Goal: Information Seeking & Learning: Learn about a topic

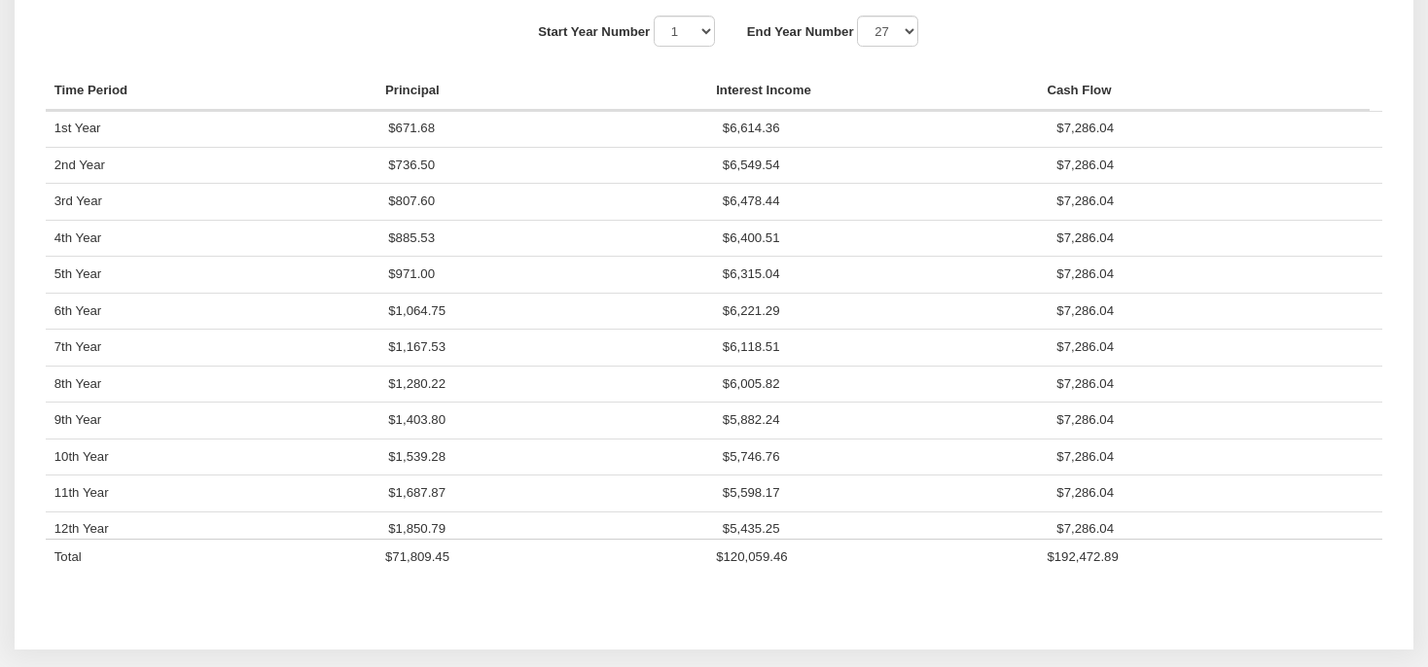
scroll to position [336, 1335]
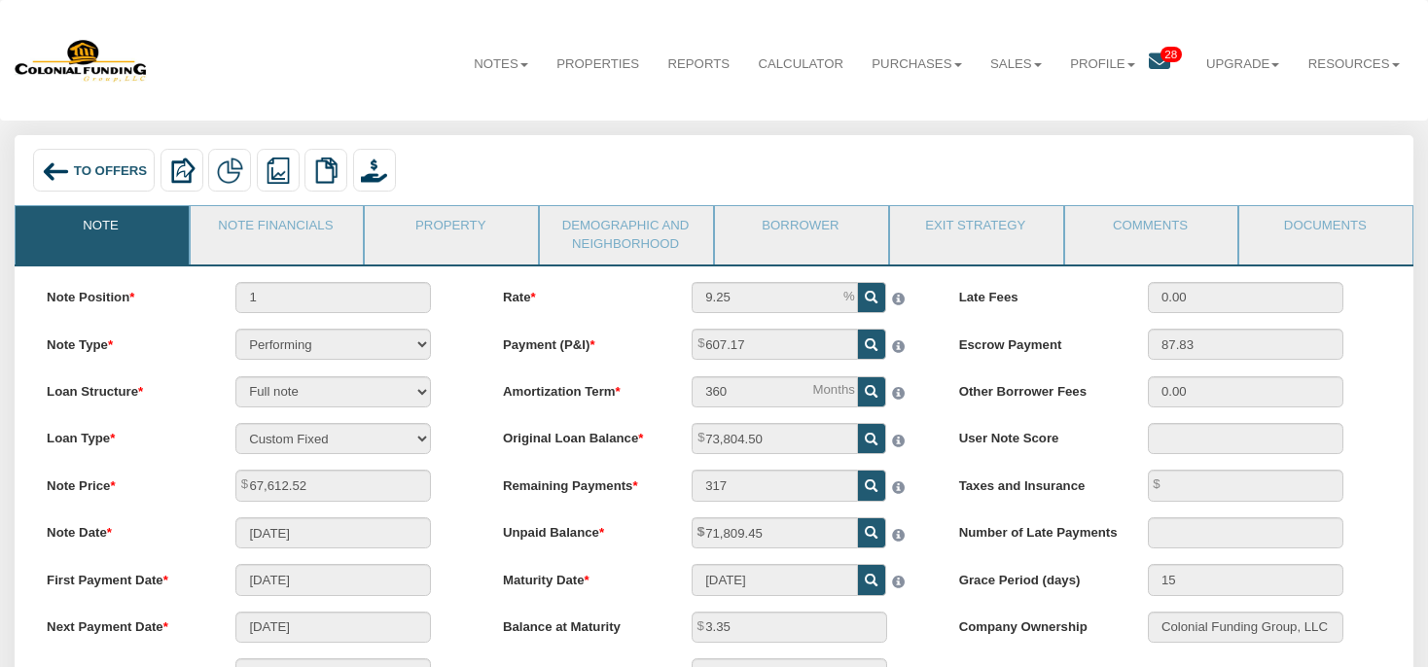
click at [1149, 58] on icon at bounding box center [1158, 61] width 21 height 21
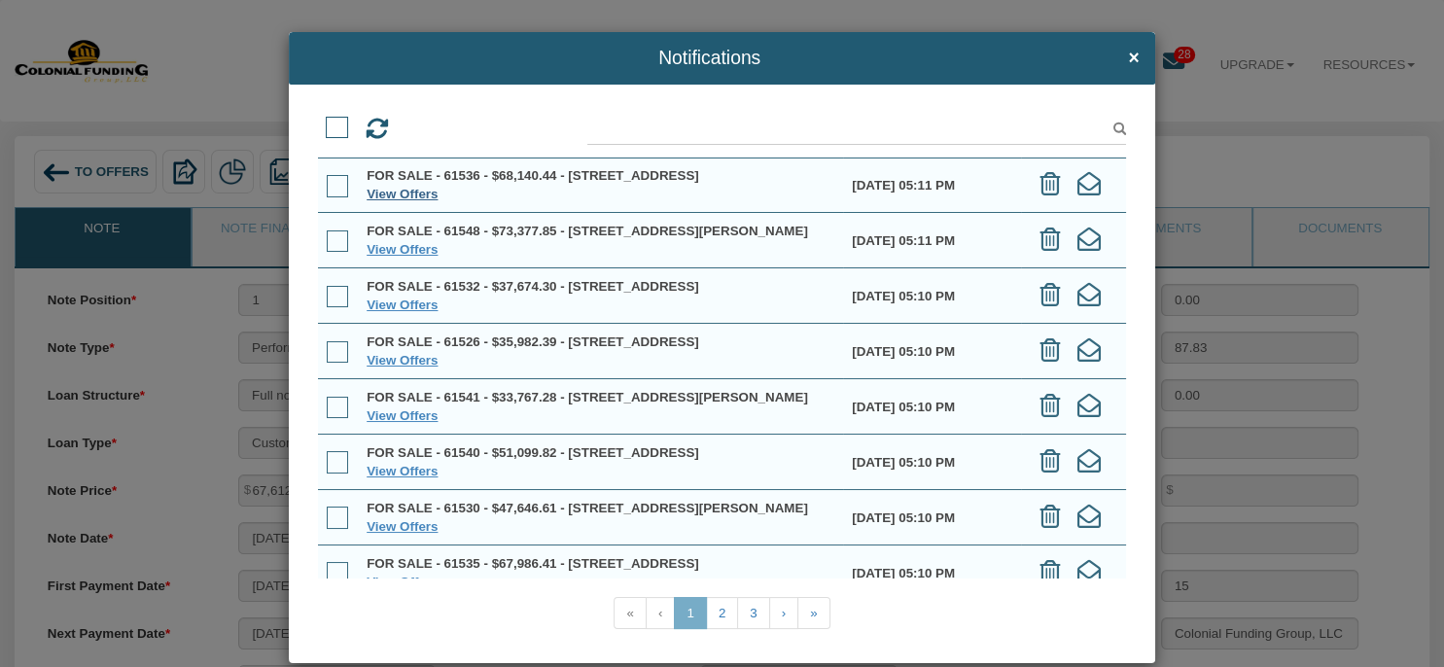
click at [396, 201] on link "View Offers" at bounding box center [402, 194] width 71 height 15
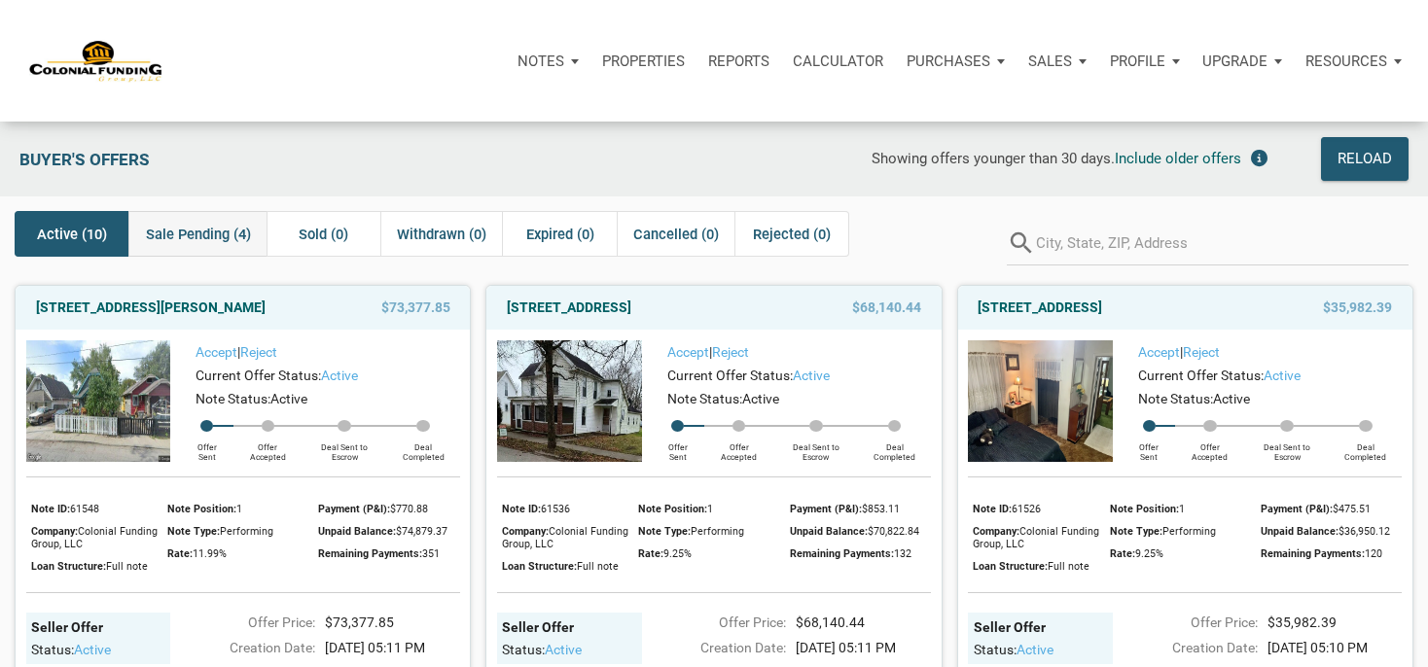
click at [218, 238] on span "Sale Pending (4)" at bounding box center [198, 234] width 105 height 23
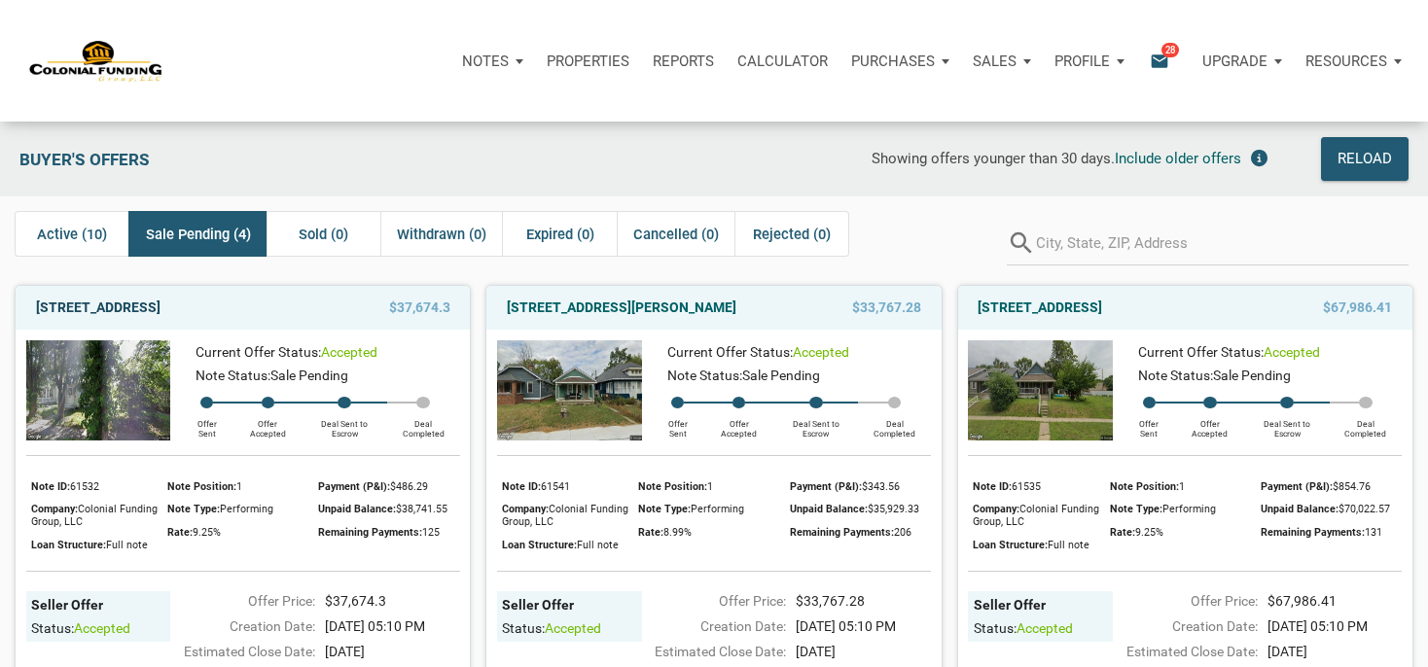
click at [160, 304] on link "341 N Addison St, Indianapolis, IN, 46222" at bounding box center [98, 307] width 124 height 23
click at [1047, 309] on link "1015 North Tremont Street, Indianapolis, IN, 46222" at bounding box center [1039, 307] width 124 height 23
click at [1102, 309] on link "1015 North Tremont Street, Indianapolis, IN, 46222" at bounding box center [1039, 307] width 124 height 23
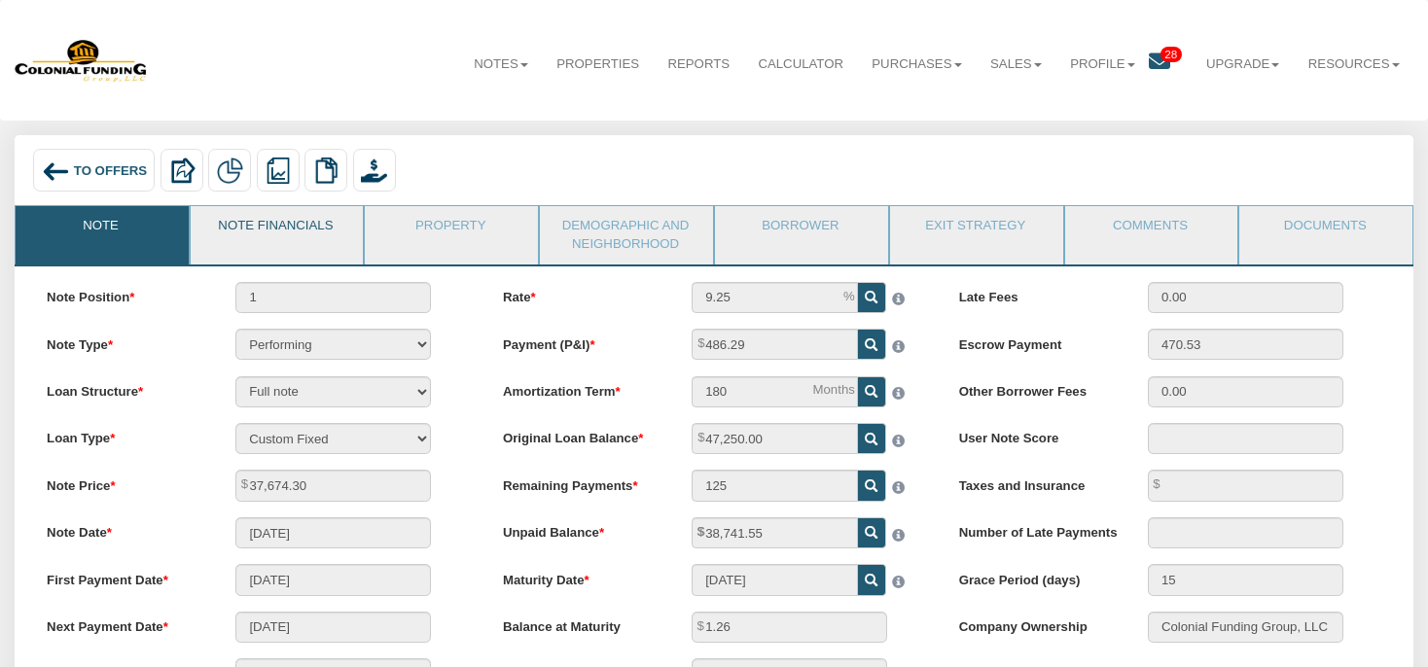
click at [334, 247] on link "Note Financials" at bounding box center [276, 230] width 171 height 49
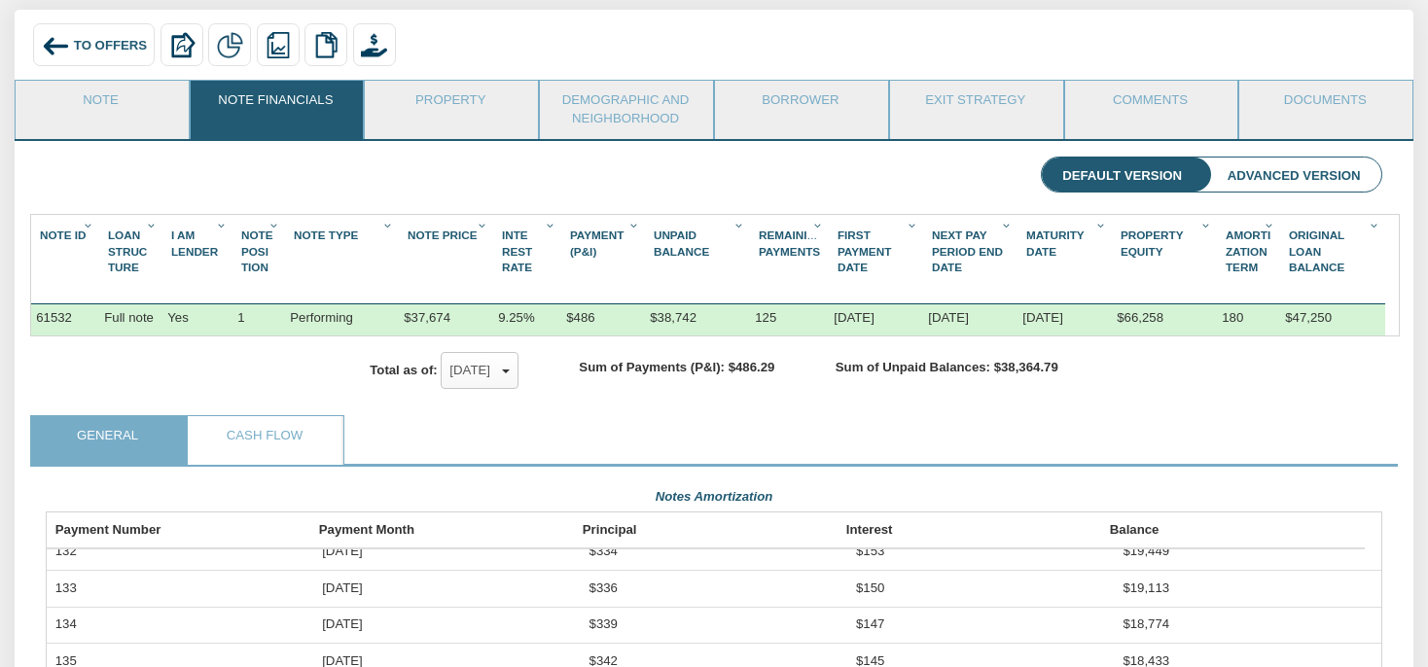
scroll to position [102, 0]
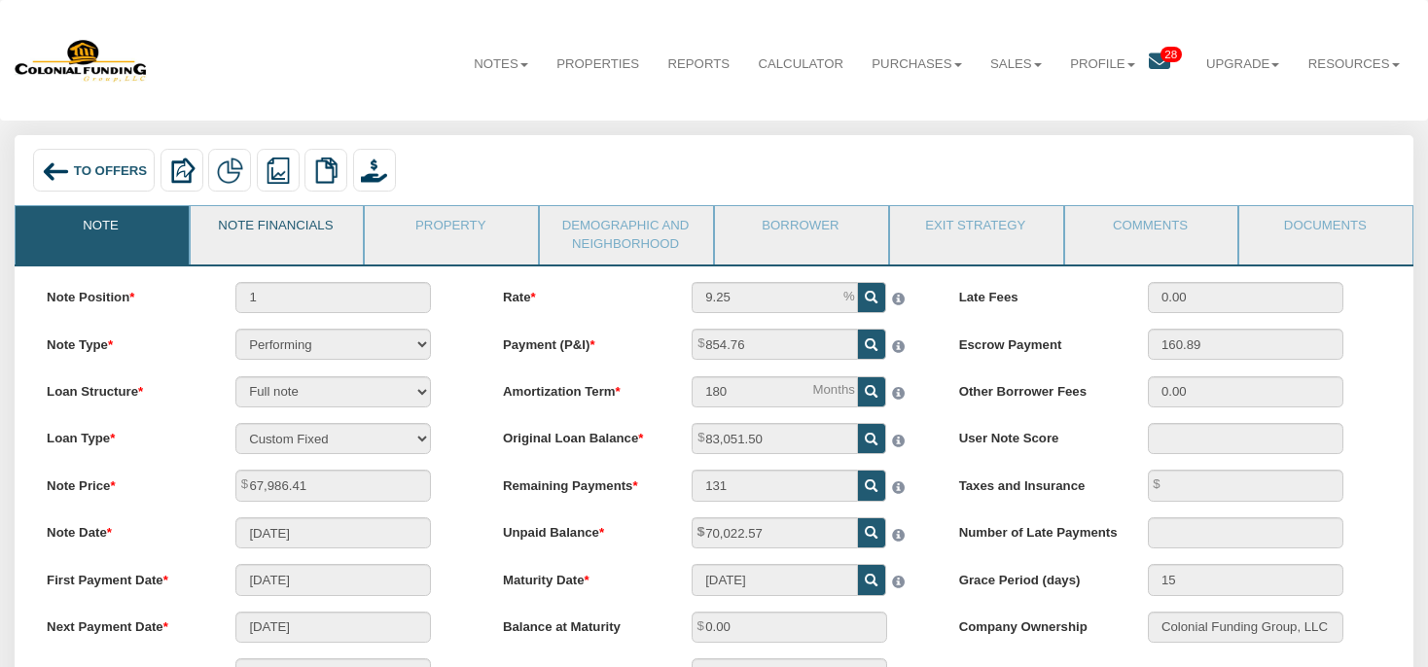
click at [303, 223] on link "Note Financials" at bounding box center [276, 230] width 171 height 49
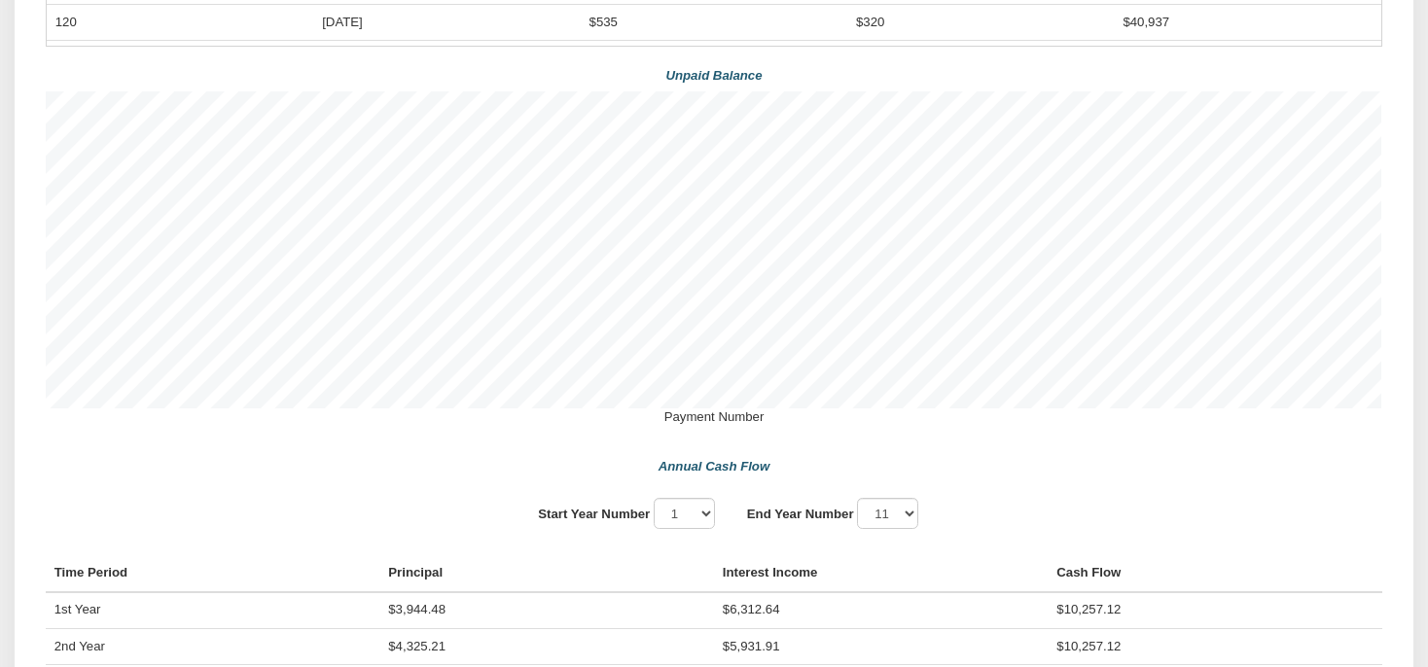
scroll to position [1232, 0]
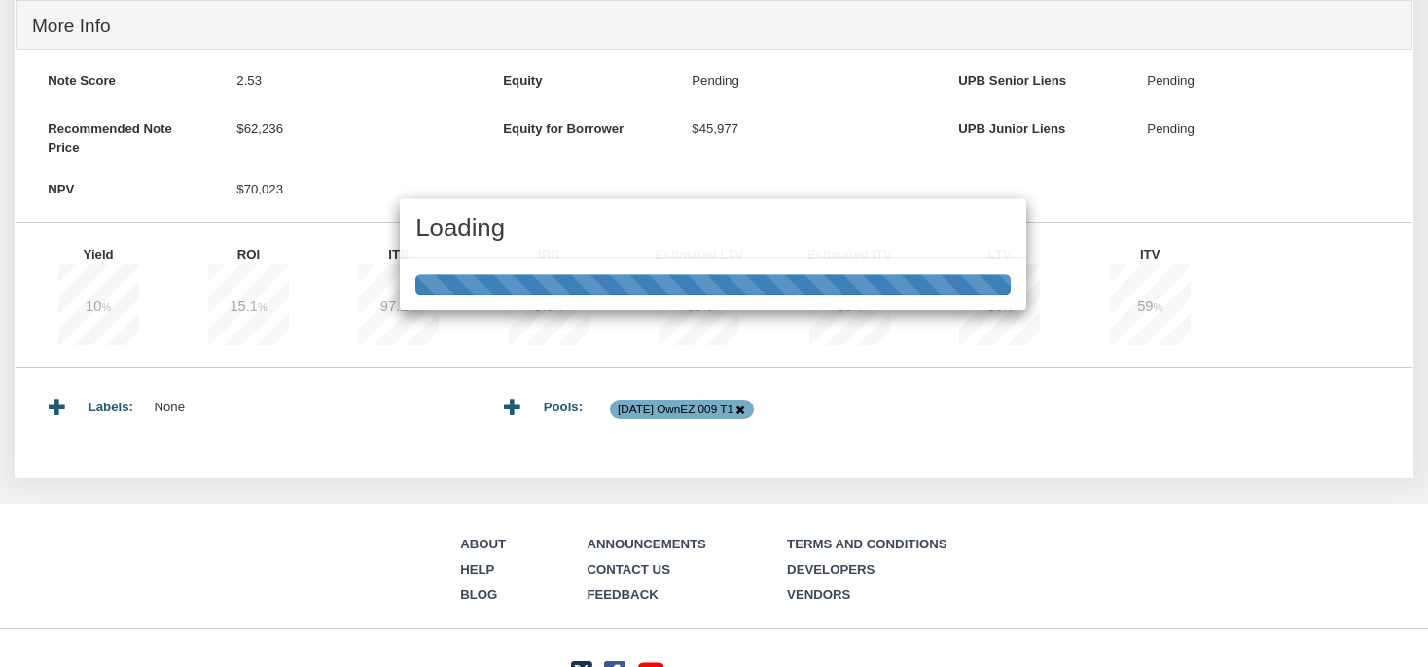
scroll to position [801, 0]
